Goal: Complete application form: Complete application form

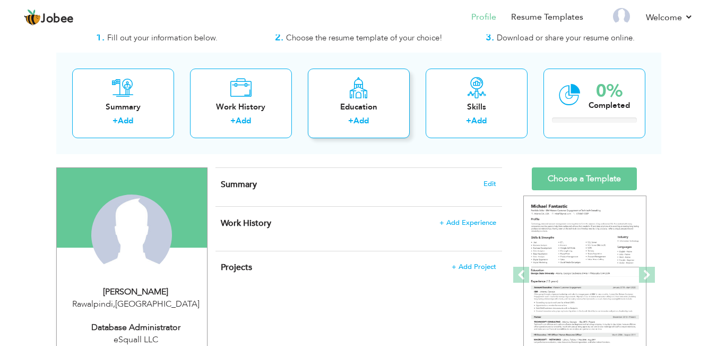
click at [355, 119] on link "Add" at bounding box center [361, 120] width 15 height 11
radio input "true"
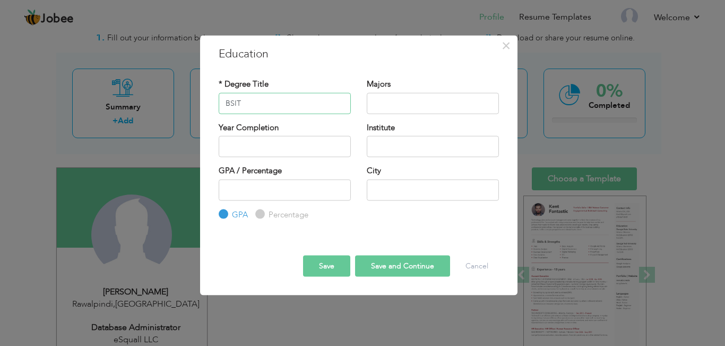
type input "BSIT"
type input "Information Technology"
click at [287, 151] on input "2025" at bounding box center [285, 146] width 132 height 21
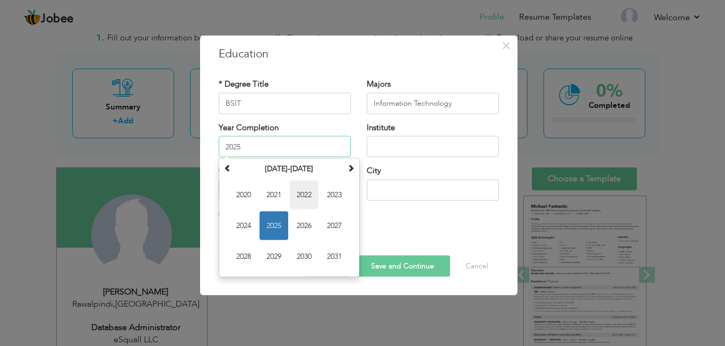
click at [308, 191] on span "2022" at bounding box center [304, 195] width 29 height 29
type input "2022"
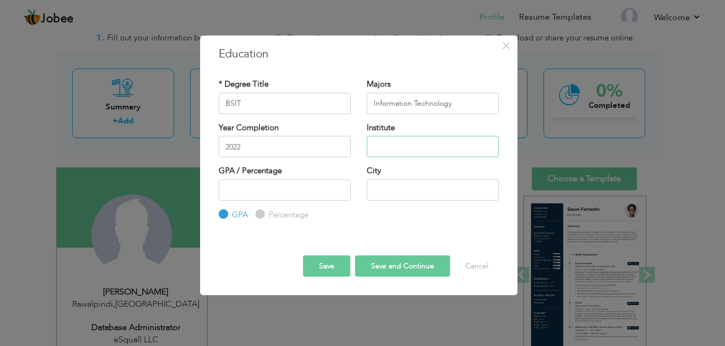
click at [402, 144] on input "text" at bounding box center [433, 146] width 132 height 21
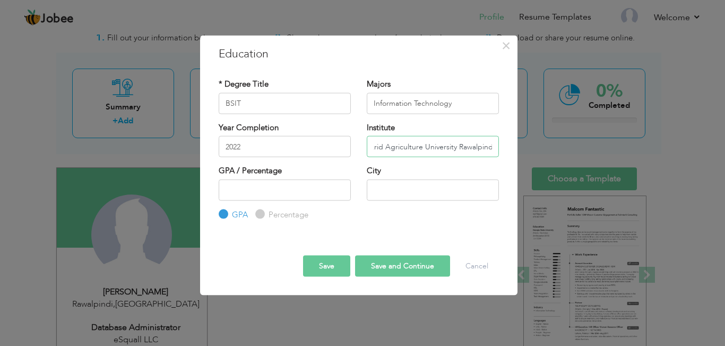
scroll to position [0, 6]
type input "Arid Agriculture University Rawalpindi"
click at [328, 193] on input "number" at bounding box center [285, 189] width 132 height 21
click at [340, 193] on input "-1" at bounding box center [285, 189] width 132 height 21
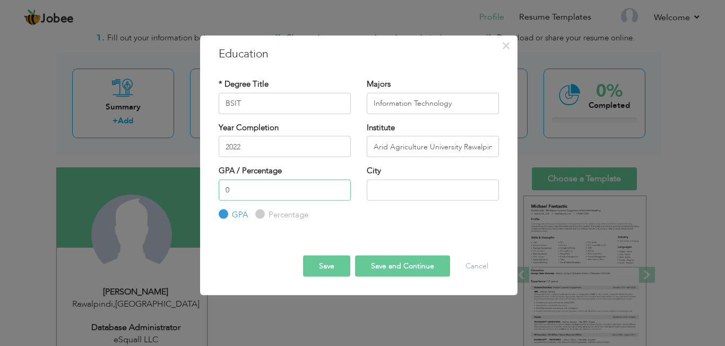
click at [340, 185] on input "0" at bounding box center [285, 189] width 132 height 21
click at [340, 185] on input "1" at bounding box center [285, 189] width 132 height 21
click at [340, 185] on input "2" at bounding box center [285, 189] width 132 height 21
click at [340, 185] on input "3" at bounding box center [285, 189] width 132 height 21
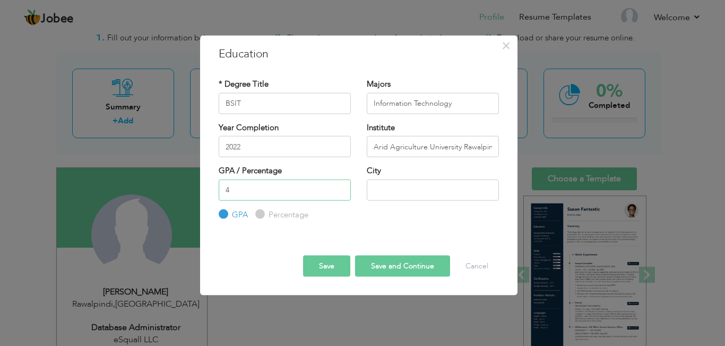
type input "4"
click at [340, 185] on input "4" at bounding box center [285, 189] width 132 height 21
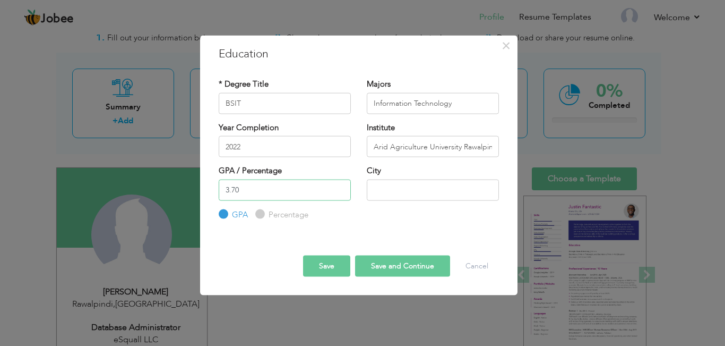
type input "3.70"
click at [389, 190] on input "text" at bounding box center [433, 189] width 132 height 21
type input "Rawalpindi"
click at [407, 271] on button "Save and Continue" at bounding box center [402, 265] width 95 height 21
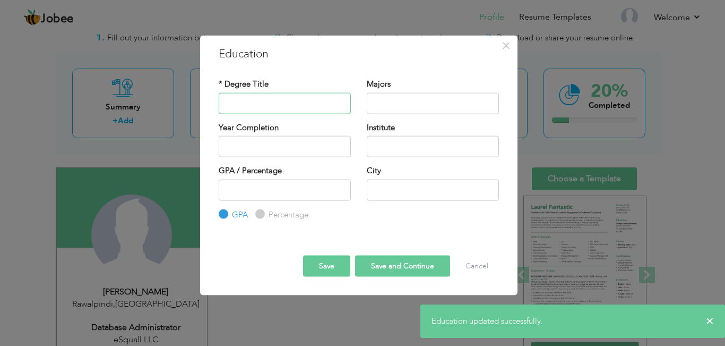
click at [325, 98] on input "text" at bounding box center [285, 102] width 132 height 21
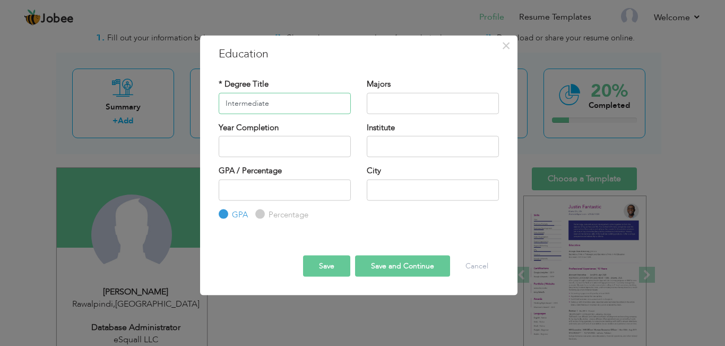
type input "Intermediate"
click at [408, 109] on input "text" at bounding box center [433, 102] width 132 height 21
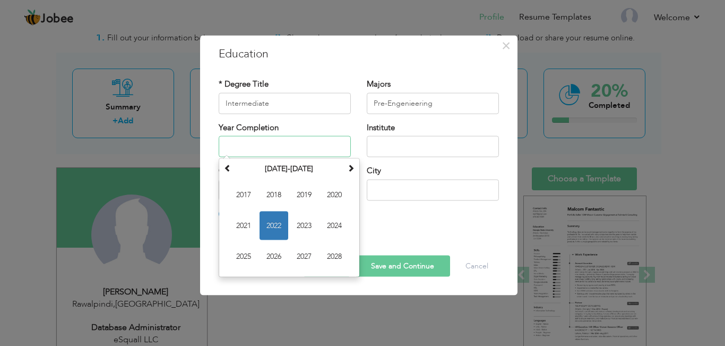
click at [317, 144] on input "text" at bounding box center [285, 146] width 132 height 21
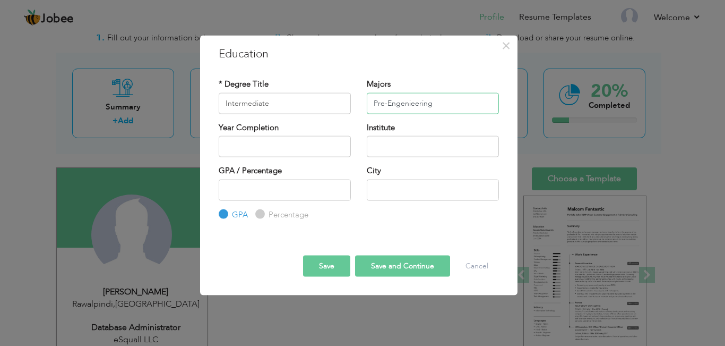
click at [408, 108] on input "Pre-Engenieering" at bounding box center [433, 102] width 132 height 21
drag, startPoint x: 408, startPoint y: 108, endPoint x: 403, endPoint y: 102, distance: 7.5
type input "Pre-Engineering"
click at [301, 150] on input "text" at bounding box center [285, 146] width 132 height 21
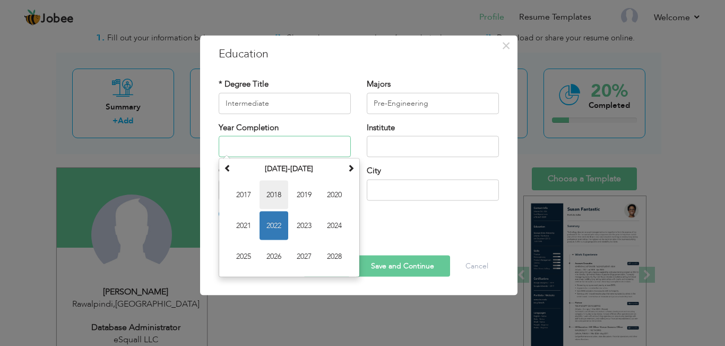
click at [280, 198] on span "2018" at bounding box center [274, 195] width 29 height 29
type input "2018"
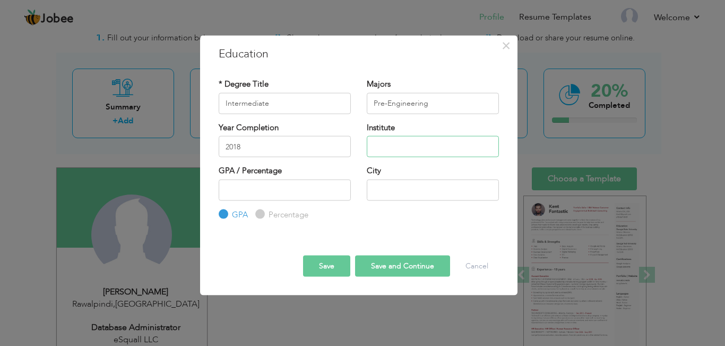
click at [398, 145] on input "text" at bounding box center [433, 146] width 132 height 21
type input "Chinar Army Public College Murree"
click at [278, 191] on input "number" at bounding box center [285, 189] width 132 height 21
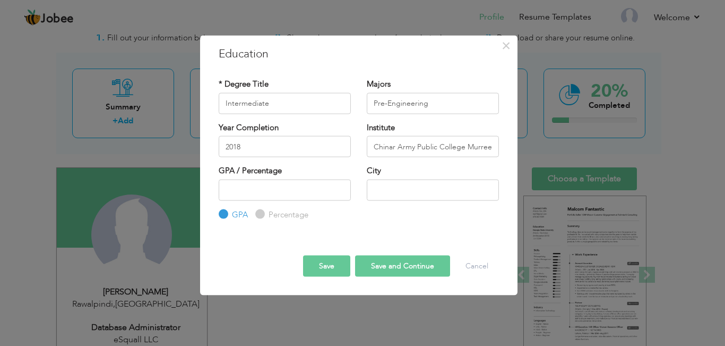
click at [278, 213] on label "Percentage" at bounding box center [287, 214] width 42 height 11
click at [262, 213] on input "Percentage" at bounding box center [258, 214] width 7 height 7
radio input "true"
click at [263, 193] on input "number" at bounding box center [285, 189] width 132 height 21
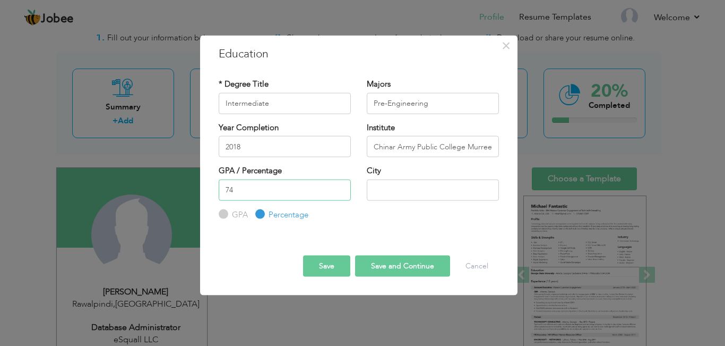
type input "7"
click at [400, 192] on input "text" at bounding box center [433, 189] width 132 height 21
click at [388, 263] on button "Save and Continue" at bounding box center [402, 265] width 95 height 21
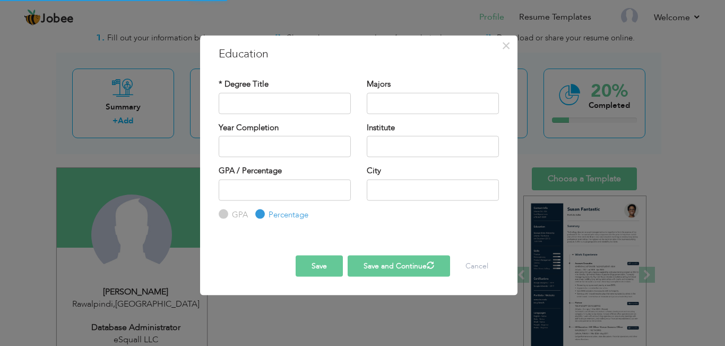
radio input "true"
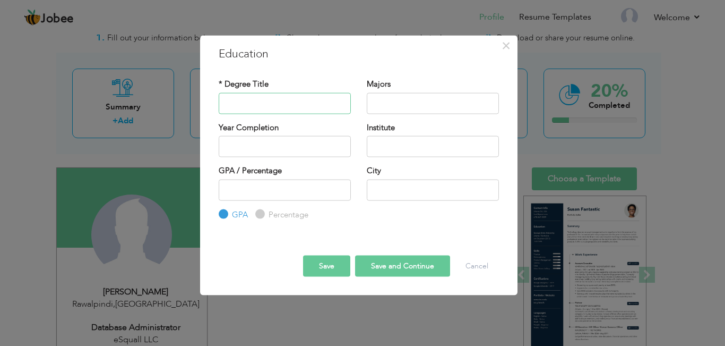
click at [268, 104] on input "text" at bounding box center [285, 102] width 132 height 21
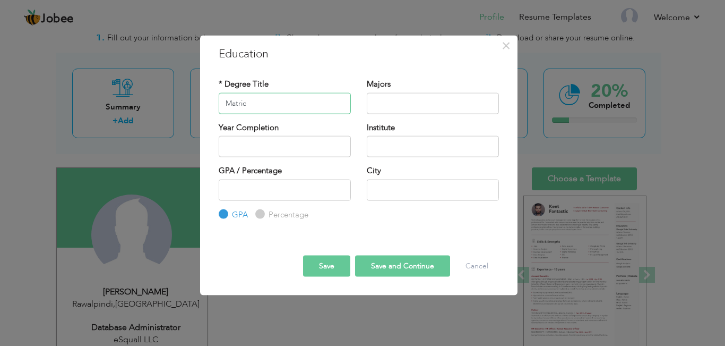
type input "Matric"
click at [416, 100] on input "text" at bounding box center [433, 102] width 132 height 21
type input "Science"
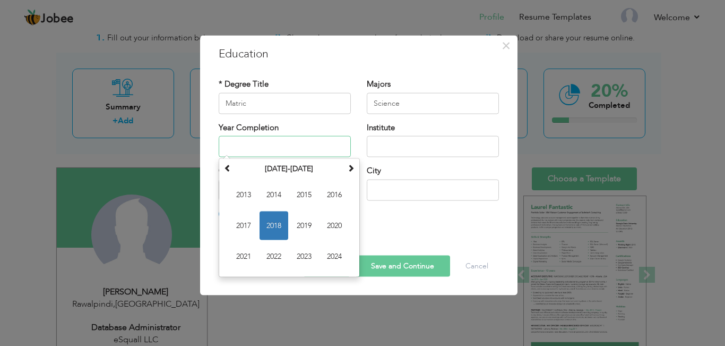
click at [285, 147] on input "text" at bounding box center [285, 146] width 132 height 21
click at [331, 188] on span "2016" at bounding box center [334, 195] width 29 height 29
type input "2016"
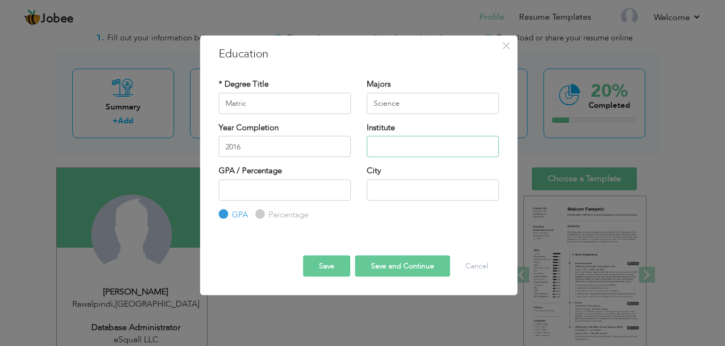
click at [397, 149] on input "text" at bounding box center [433, 146] width 132 height 21
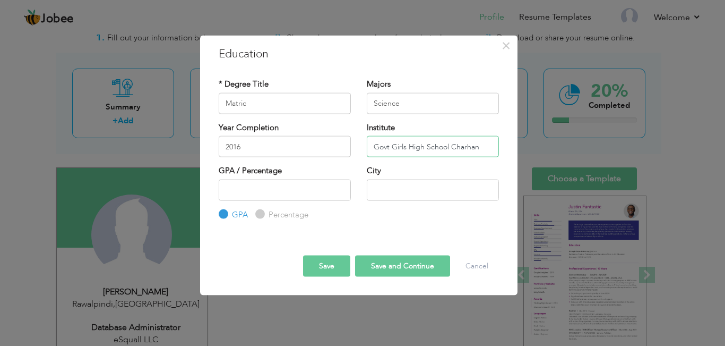
type input "Govt Girls High School Charhan"
click at [407, 269] on button "Save and Continue" at bounding box center [402, 265] width 95 height 21
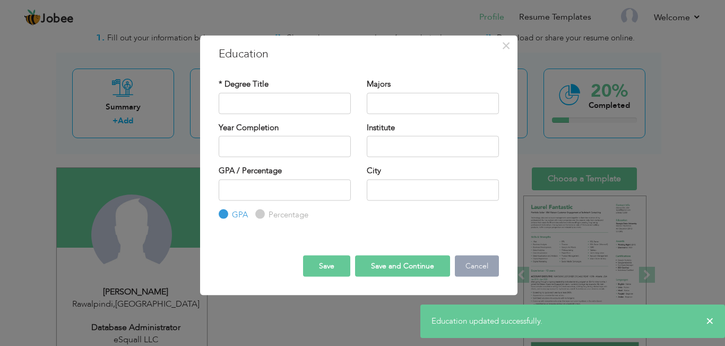
click at [474, 268] on button "Cancel" at bounding box center [477, 265] width 44 height 21
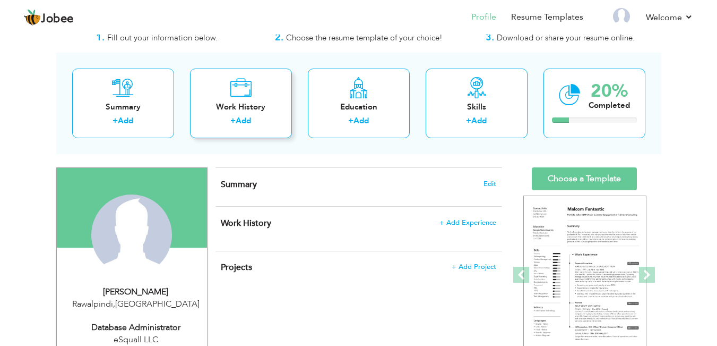
click at [242, 115] on link "Add" at bounding box center [243, 120] width 15 height 11
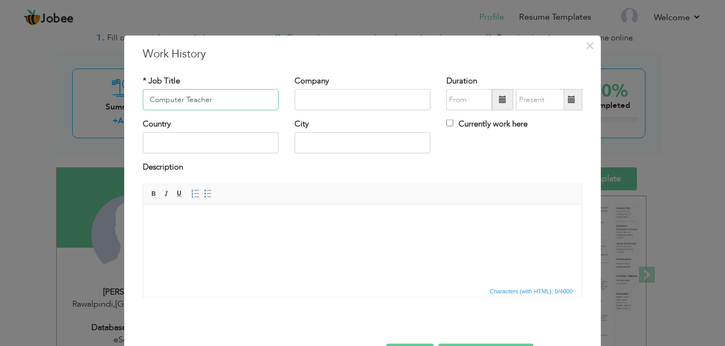
type input "Computer Teacher"
click at [328, 102] on input "text" at bounding box center [363, 99] width 136 height 21
type input "Pakistan International College Sunny Bank Murree"
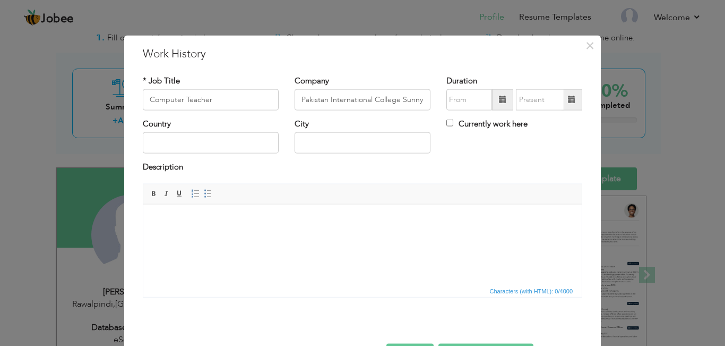
click at [497, 105] on span at bounding box center [502, 99] width 21 height 21
type input "09/2025"
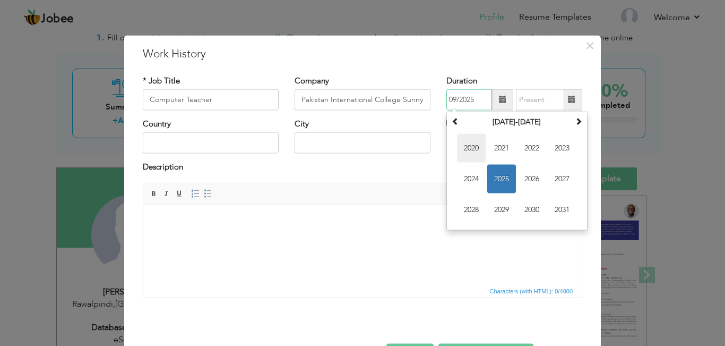
click at [471, 149] on span "2020" at bounding box center [471, 148] width 29 height 29
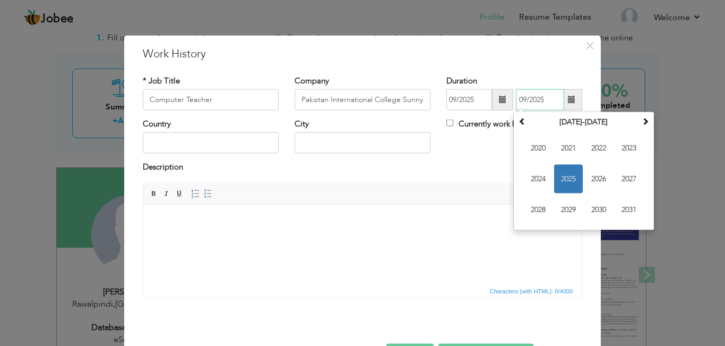
click at [537, 107] on input "09/2025" at bounding box center [540, 99] width 48 height 21
click at [622, 143] on span "2023" at bounding box center [629, 148] width 29 height 29
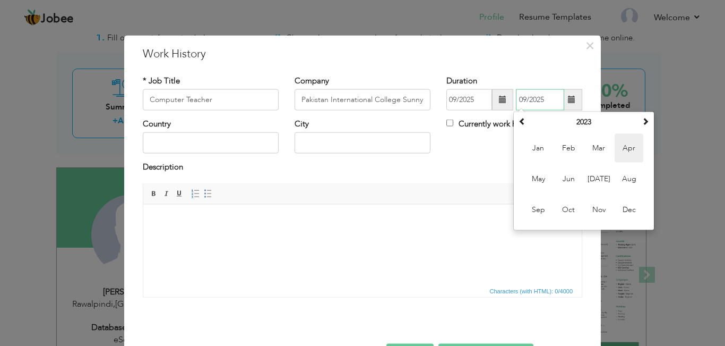
click at [622, 153] on span "Apr" at bounding box center [629, 148] width 29 height 29
type input "04/2023"
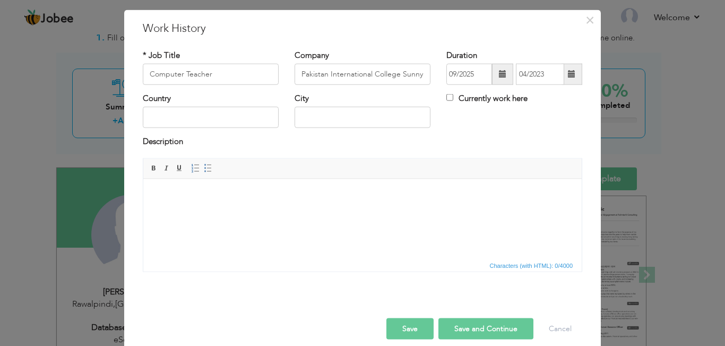
scroll to position [37, 0]
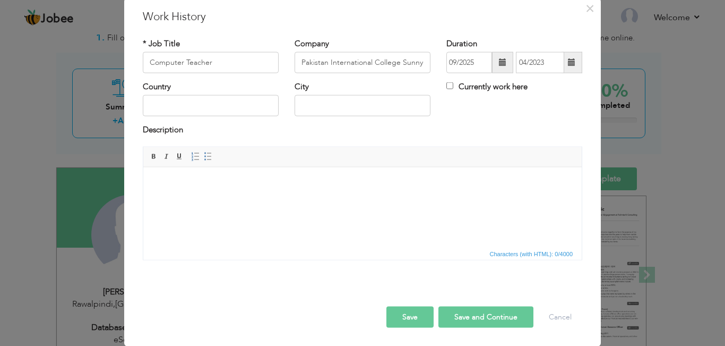
click at [486, 314] on button "Save and Continue" at bounding box center [486, 316] width 95 height 21
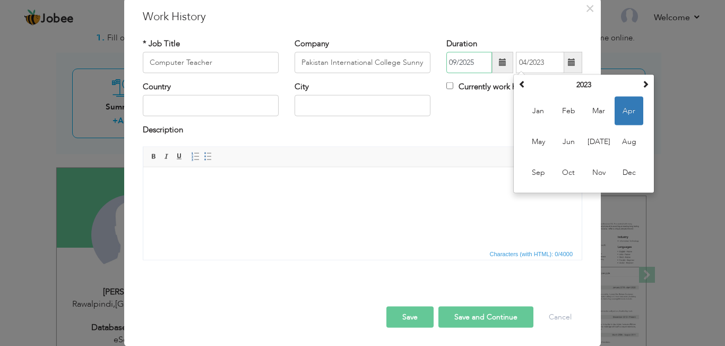
click at [476, 66] on input "09/2025" at bounding box center [470, 62] width 46 height 21
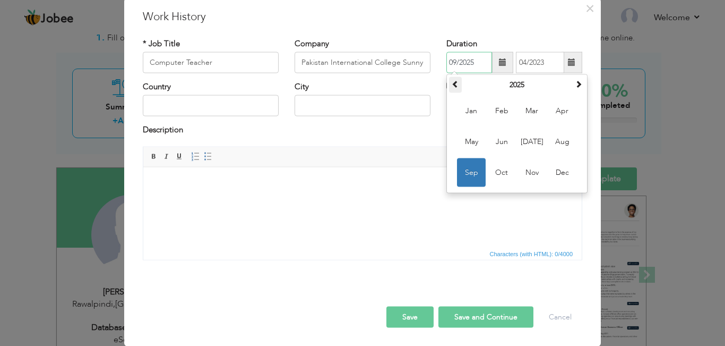
click at [449, 89] on th at bounding box center [455, 85] width 13 height 16
click at [507, 84] on th "2024" at bounding box center [517, 85] width 110 height 16
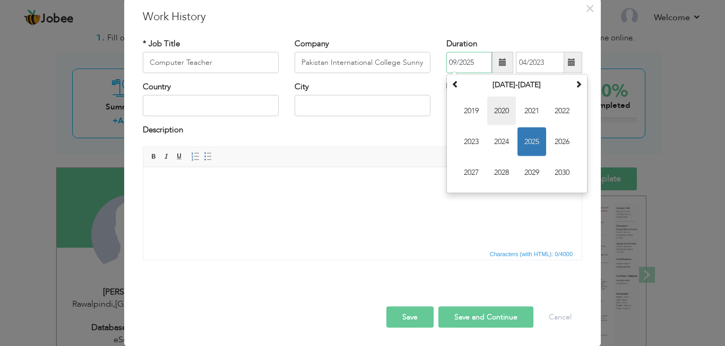
click at [501, 106] on span "2020" at bounding box center [502, 111] width 29 height 29
click at [501, 108] on span "Feb" at bounding box center [502, 111] width 29 height 29
type input "02/2020"
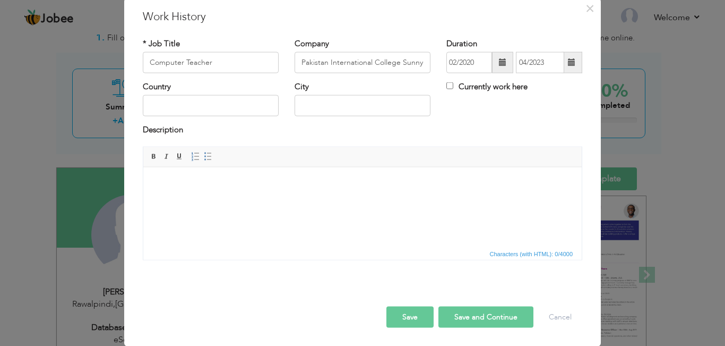
click at [472, 312] on button "Save and Continue" at bounding box center [486, 316] width 95 height 21
click at [257, 65] on input "text" at bounding box center [211, 62] width 136 height 21
